Goal: Information Seeking & Learning: Learn about a topic

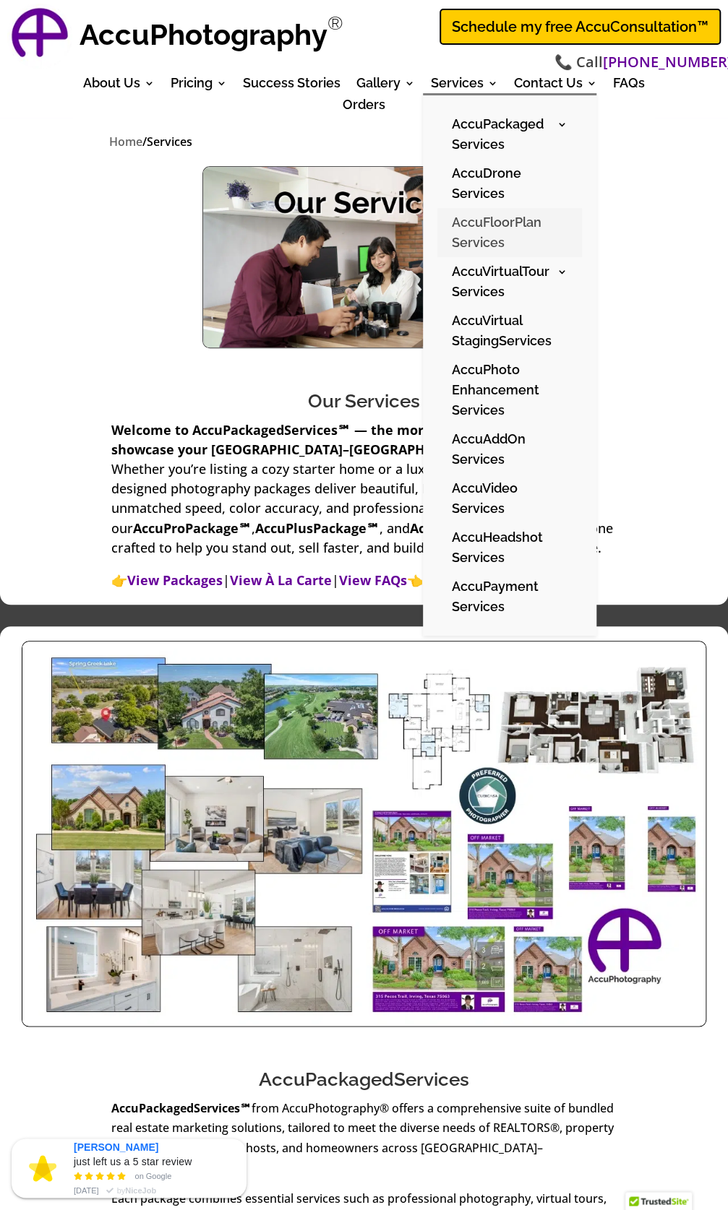
click at [481, 226] on link "AccuFloorPlan Services" at bounding box center [509, 232] width 145 height 49
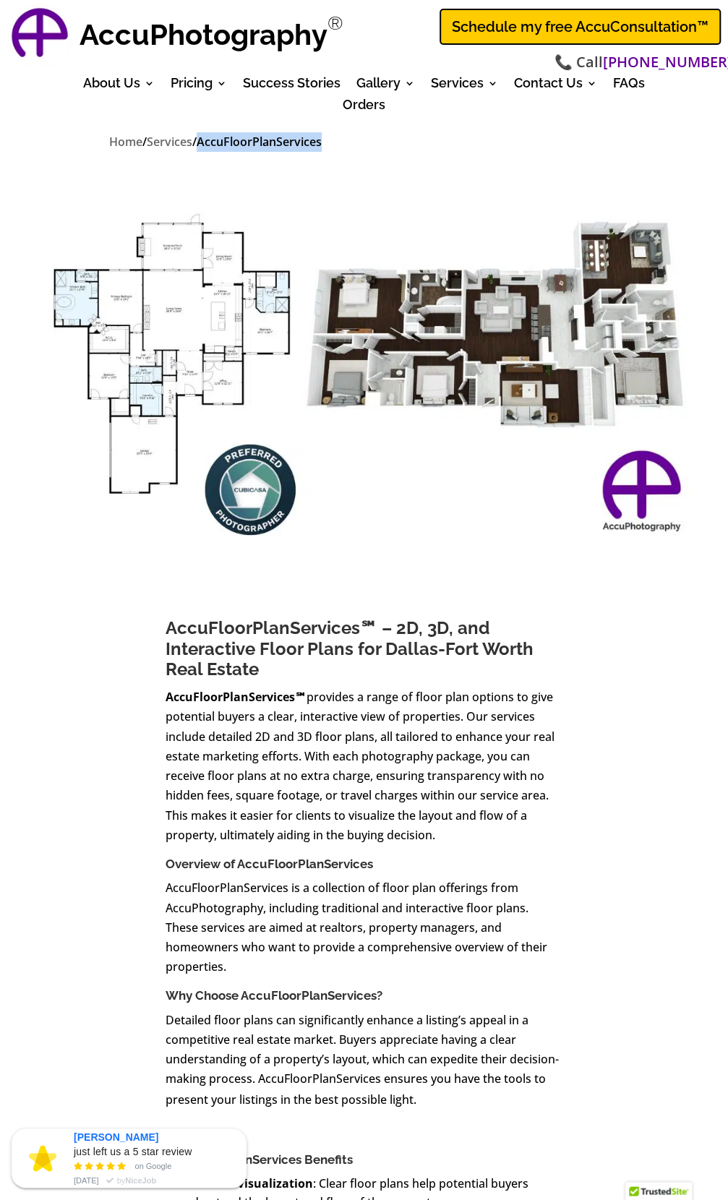
drag, startPoint x: 358, startPoint y: 142, endPoint x: 222, endPoint y: 140, distance: 136.6
click at [222, 140] on p "Home / Services / AccuFloorPlanServices" at bounding box center [364, 142] width 510 height 20
copy span "AccuFloorPlanServices"
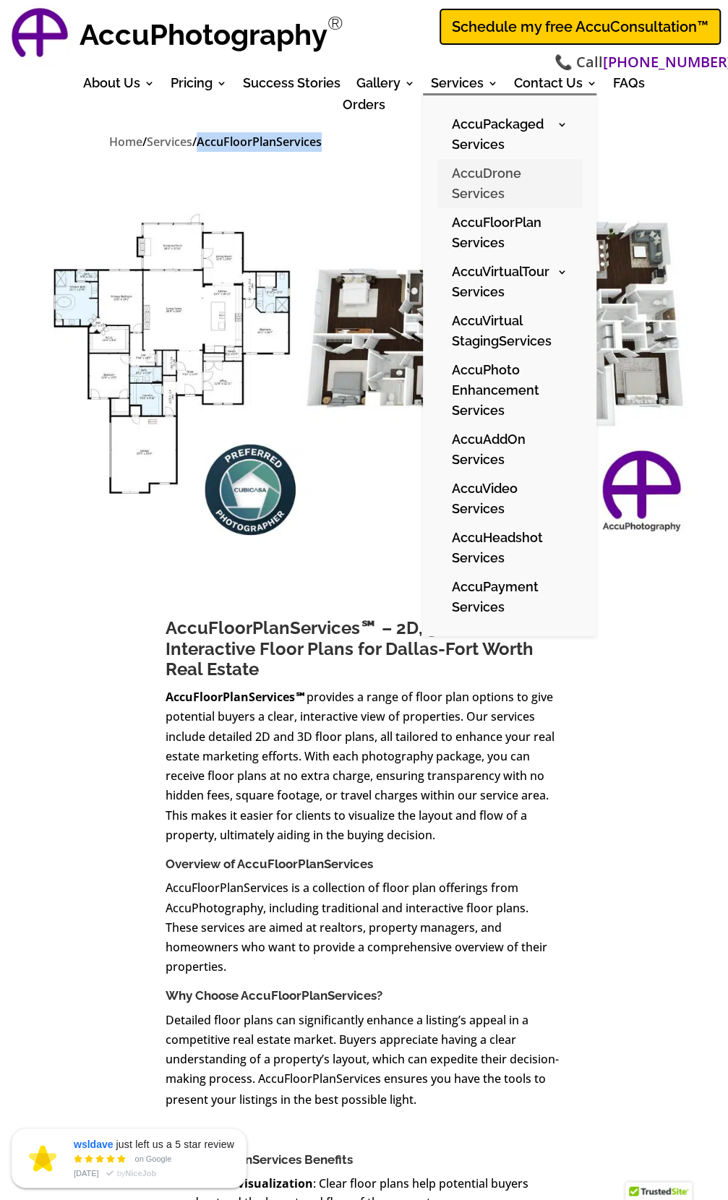
click at [473, 173] on link "AccuDrone Services" at bounding box center [509, 183] width 145 height 49
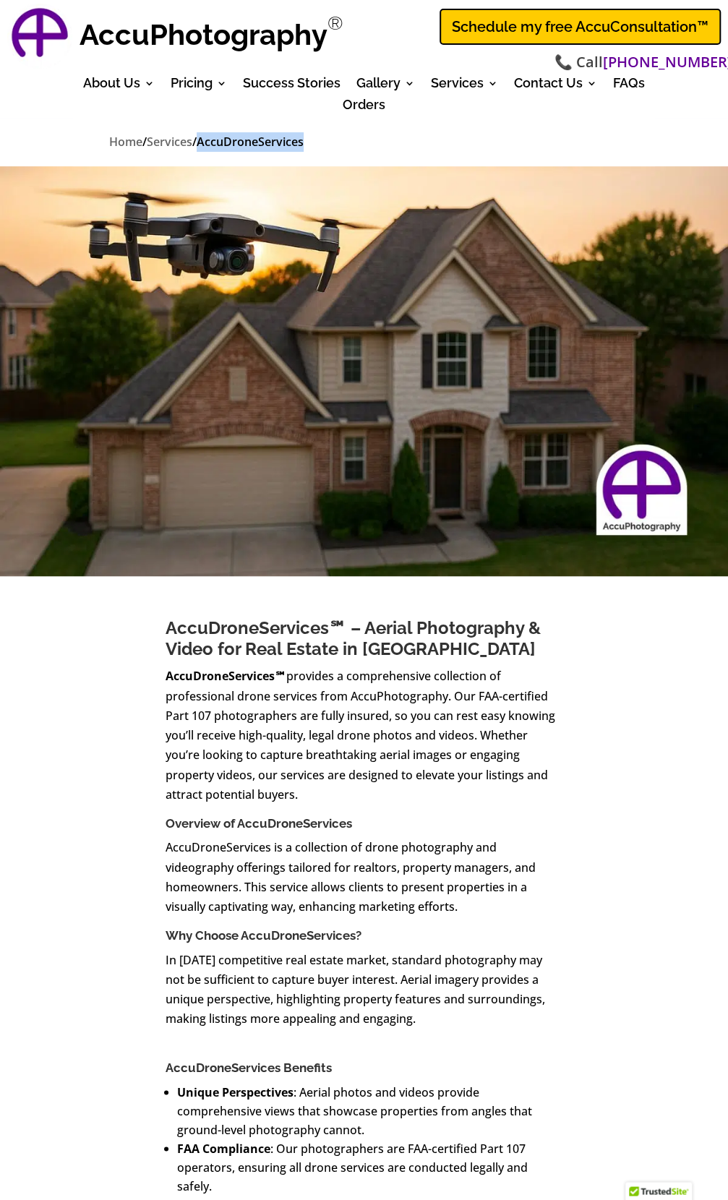
drag, startPoint x: 330, startPoint y: 144, endPoint x: 223, endPoint y: 144, distance: 106.9
click at [223, 144] on p "Home / Services / AccuDroneServices" at bounding box center [364, 142] width 510 height 20
copy span "AccuDroneServices"
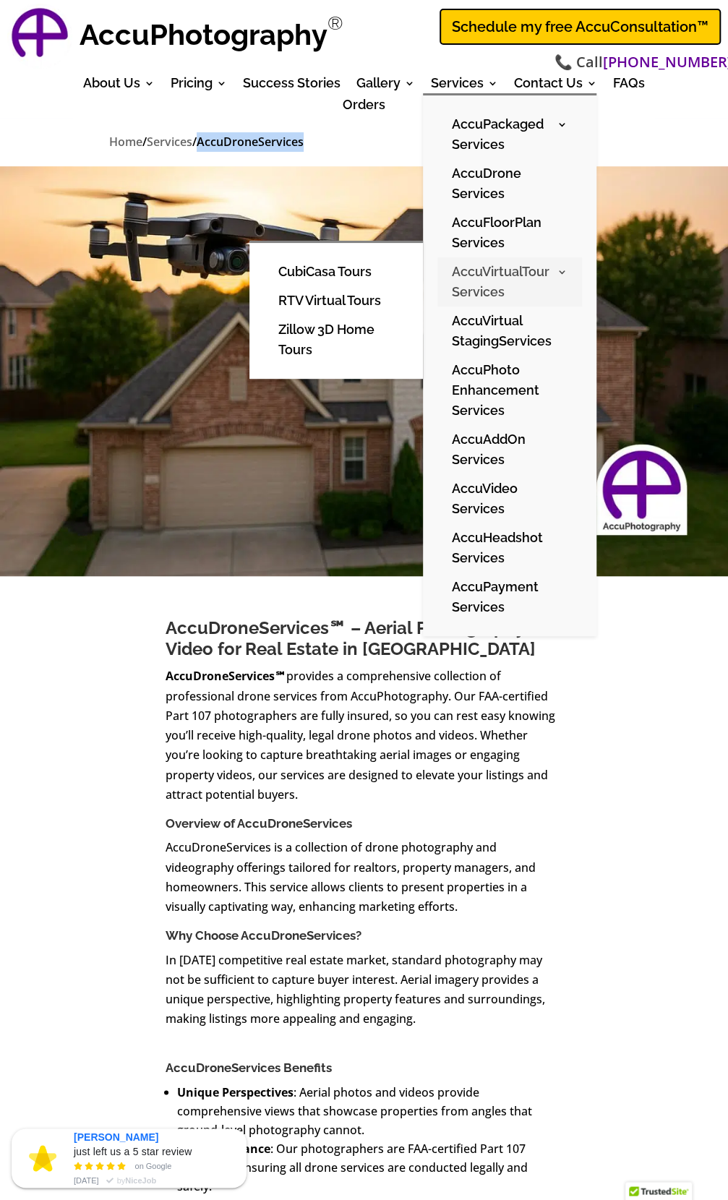
click at [491, 271] on link "AccuVirtualTour Services" at bounding box center [509, 281] width 145 height 49
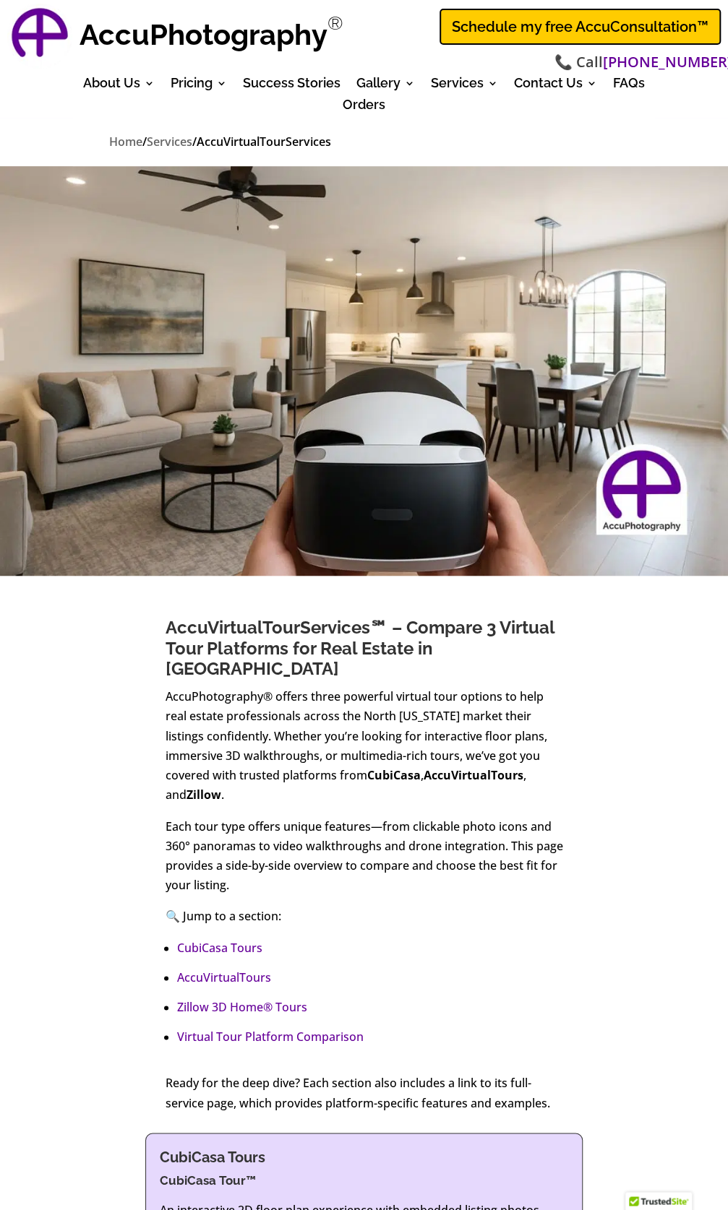
click at [270, 144] on span "AccuVirtualTourServices" at bounding box center [264, 142] width 134 height 16
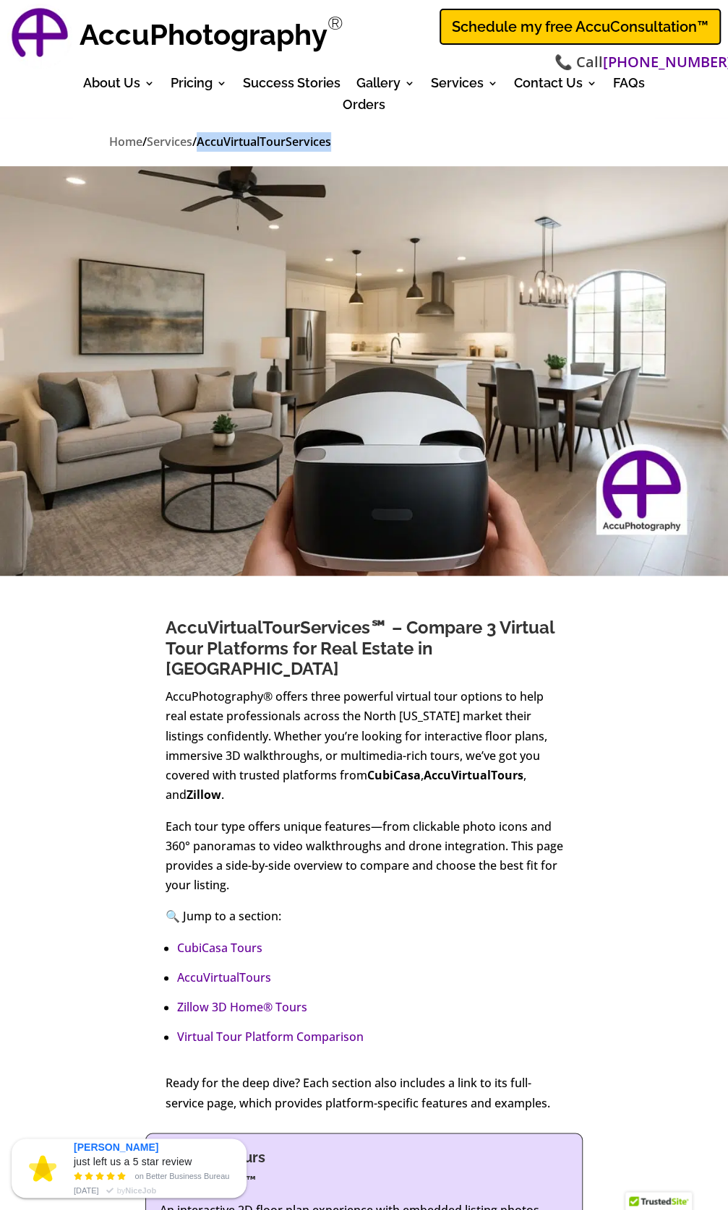
click at [270, 144] on span "AccuVirtualTourServices" at bounding box center [264, 142] width 134 height 16
copy span "AccuVirtualTourServices"
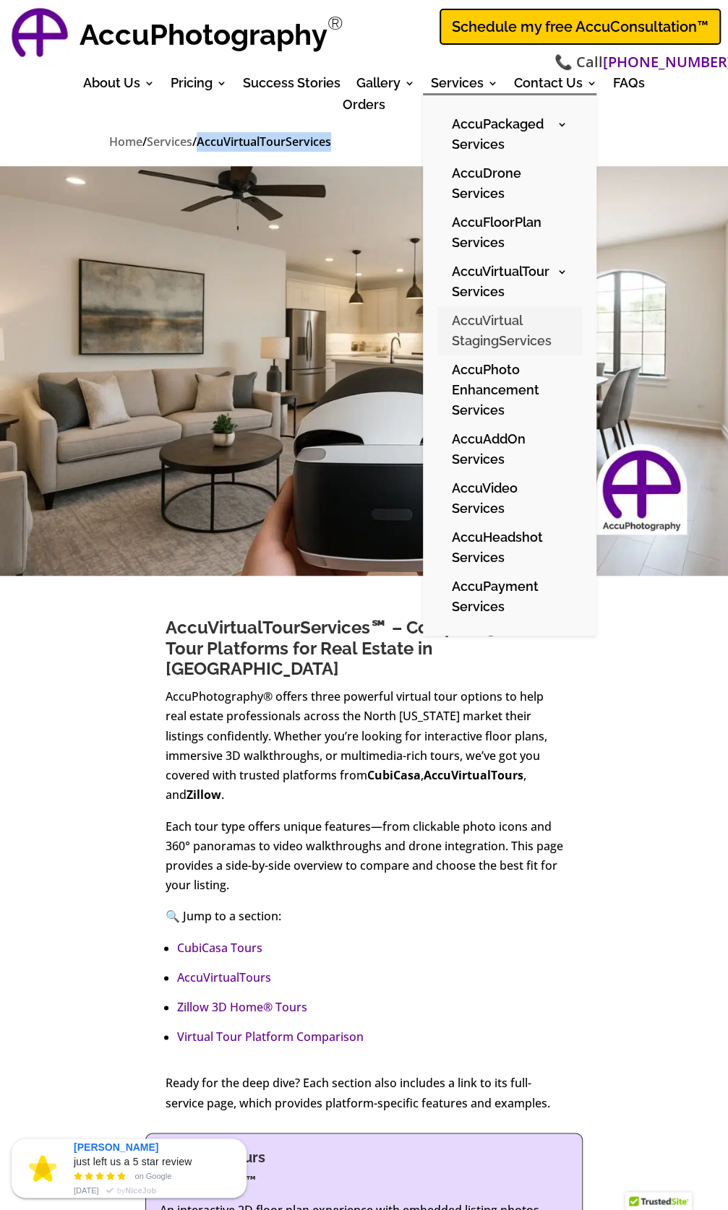
click at [493, 328] on link "AccuVirtual StagingServices" at bounding box center [509, 330] width 145 height 49
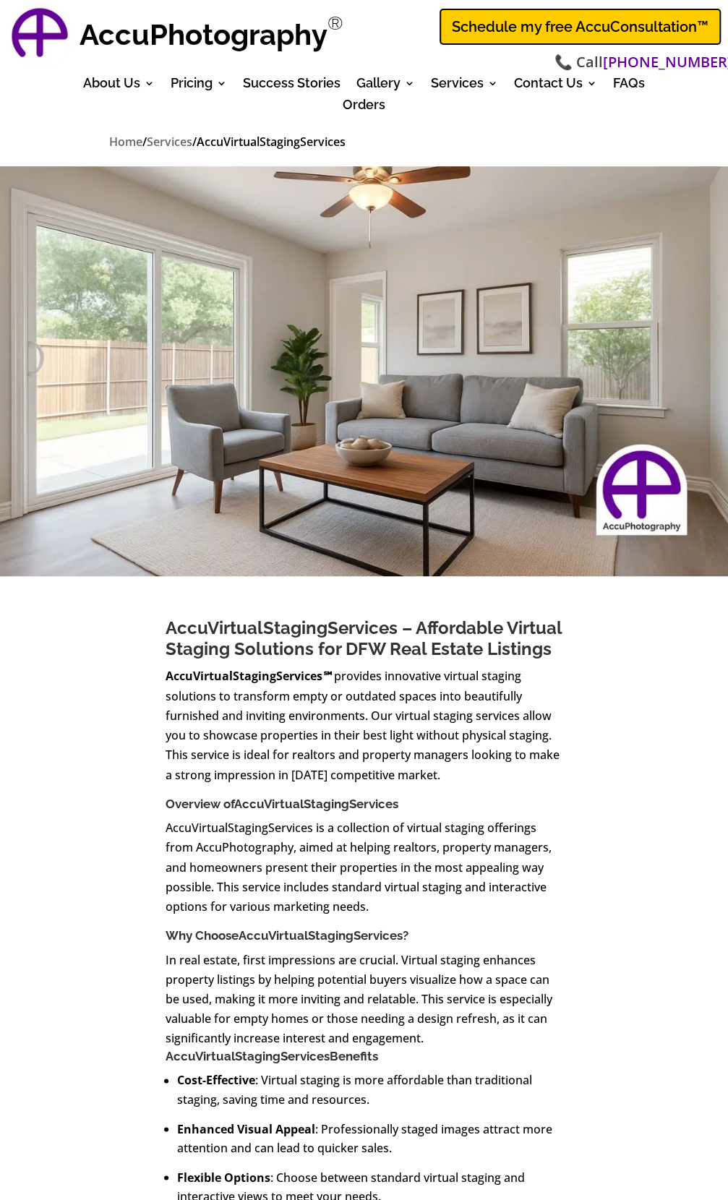
click at [270, 142] on span "AccuVirtualStagingServices" at bounding box center [271, 142] width 149 height 16
copy span "AccuVirtualStagingServices"
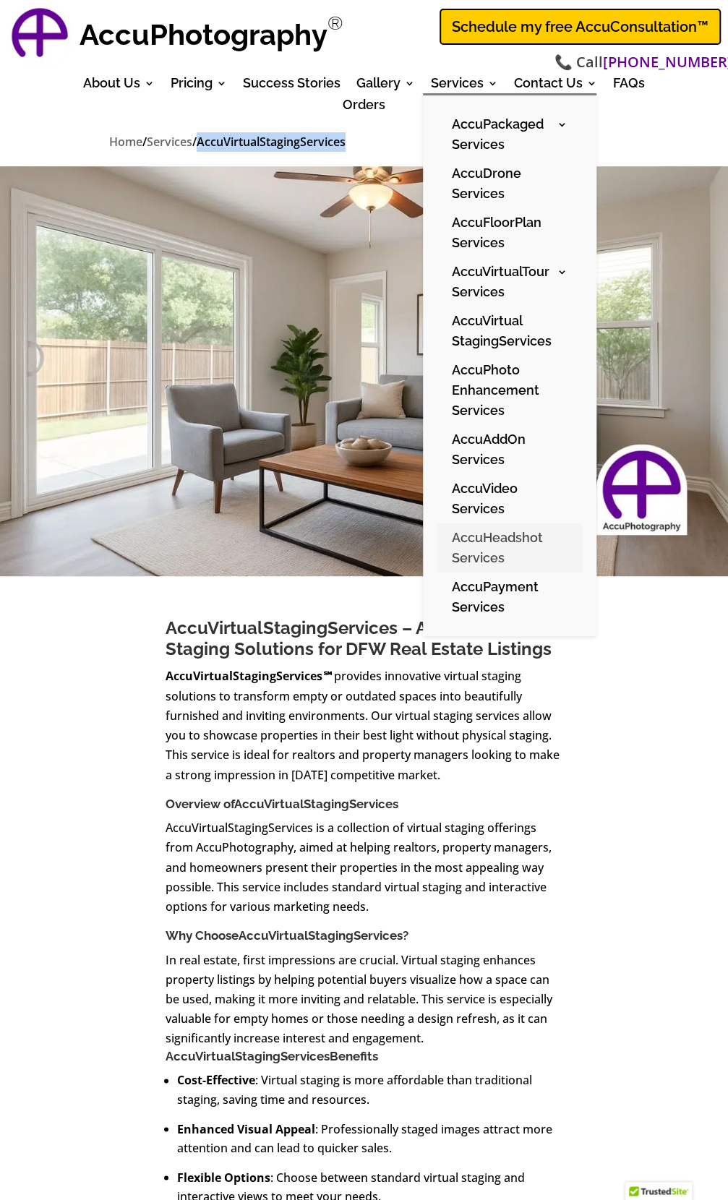
click at [475, 551] on link "AccuHeadshot Services" at bounding box center [509, 547] width 145 height 49
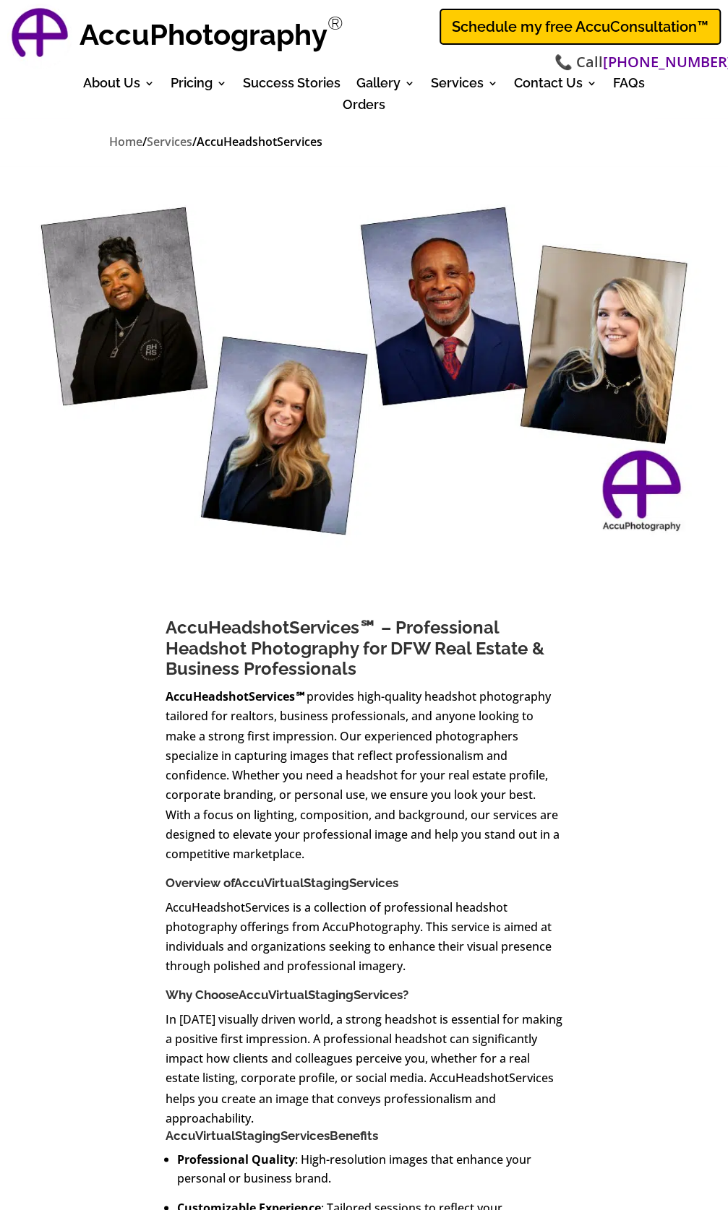
click at [275, 139] on span "AccuHeadshotServices" at bounding box center [260, 142] width 126 height 16
drag, startPoint x: 0, startPoint y: 0, endPoint x: 276, endPoint y: 139, distance: 309.3
click at [276, 139] on span "AccuHeadshotServices" at bounding box center [260, 142] width 126 height 16
copy span "AccuHeadshotServices"
